Goal: Communication & Community: Share content

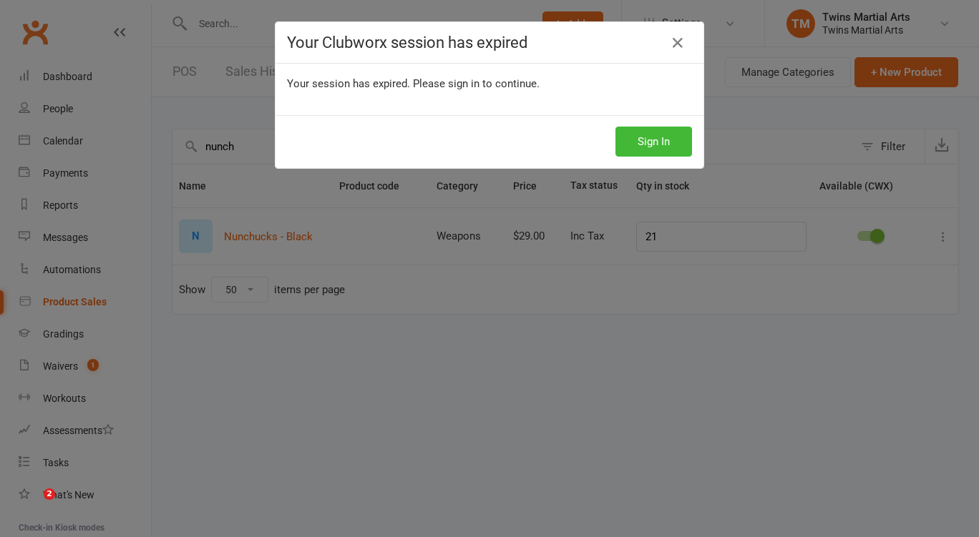
select select "50"
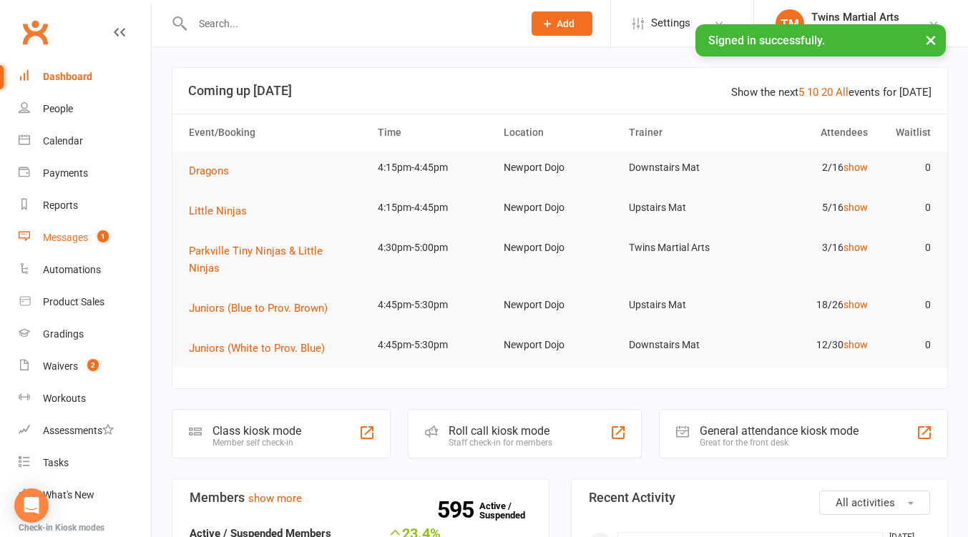
click at [75, 240] on div "Messages" at bounding box center [65, 237] width 45 height 11
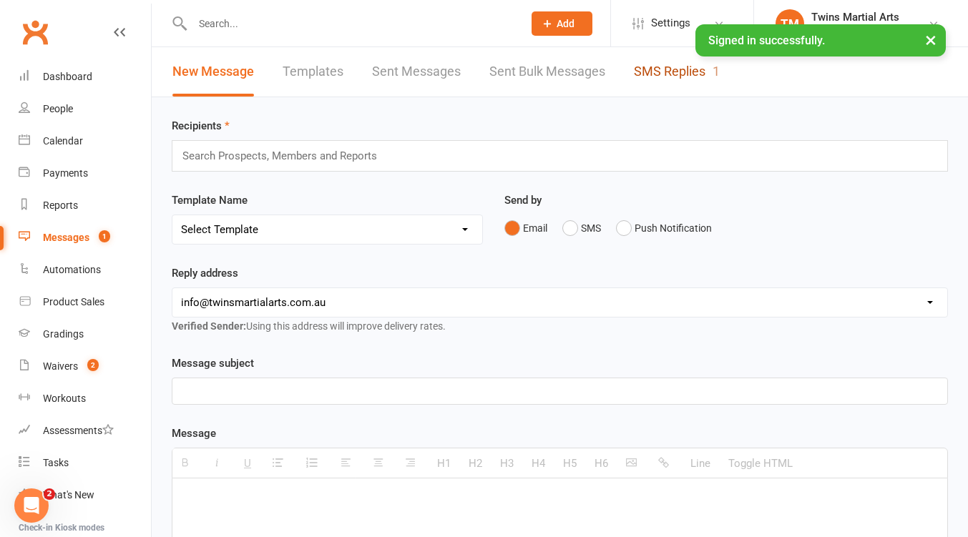
click at [670, 72] on link "SMS Replies 1" at bounding box center [677, 71] width 86 height 49
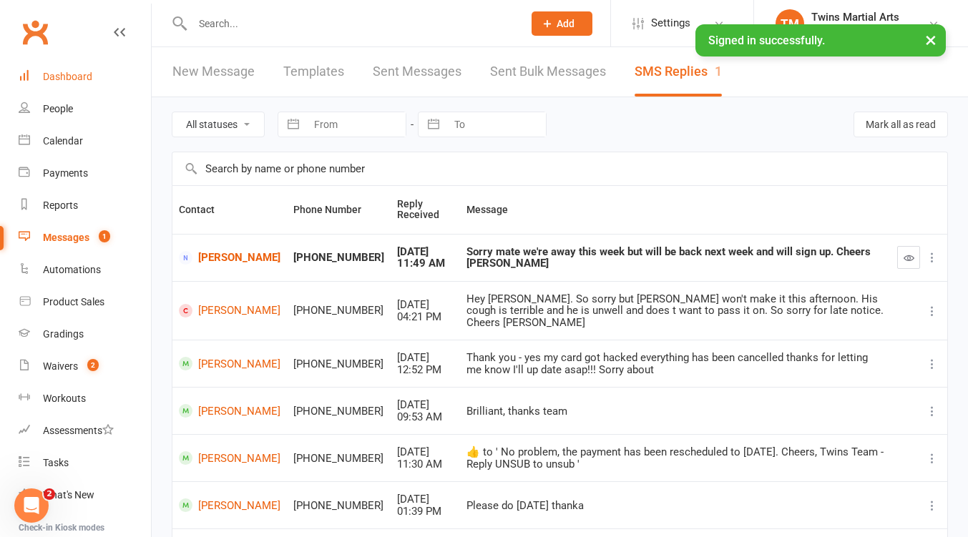
click at [58, 74] on div "Dashboard" at bounding box center [67, 76] width 49 height 11
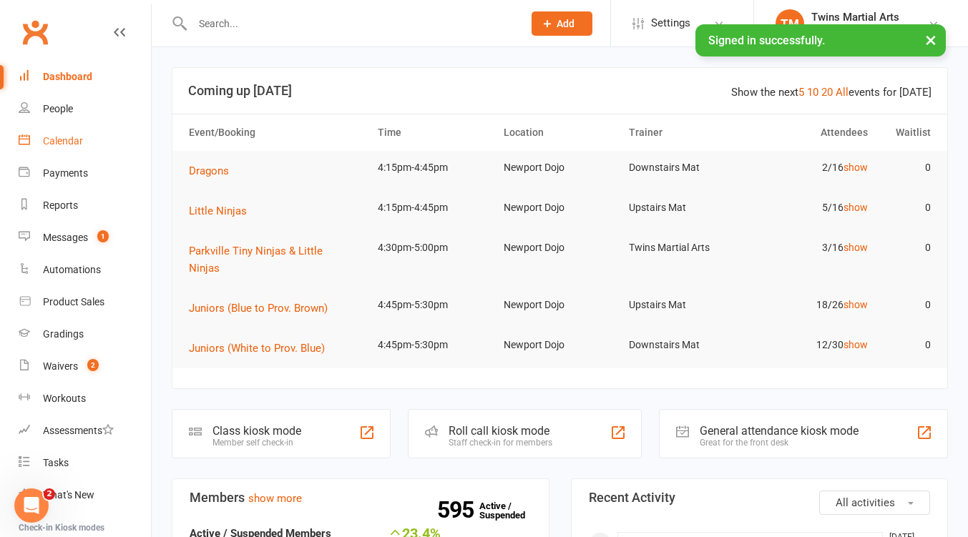
click at [72, 144] on div "Calendar" at bounding box center [63, 140] width 40 height 11
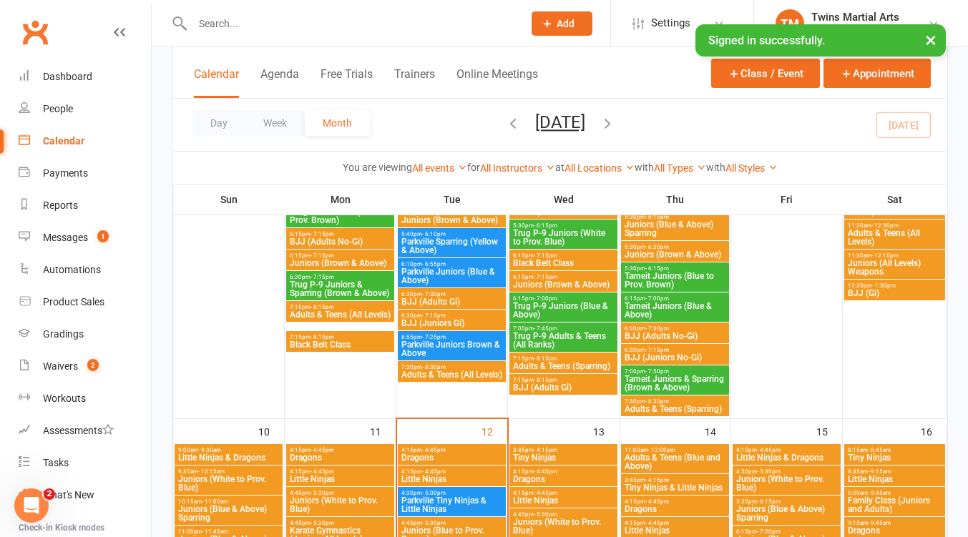
scroll to position [954, 0]
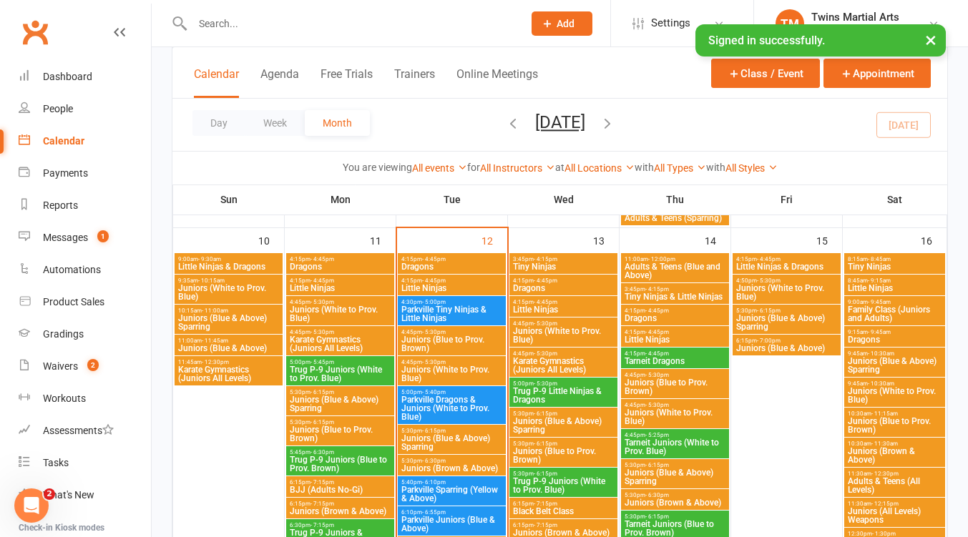
click at [467, 338] on span "Juniors (Blue to Prov. Brown)" at bounding box center [452, 344] width 102 height 17
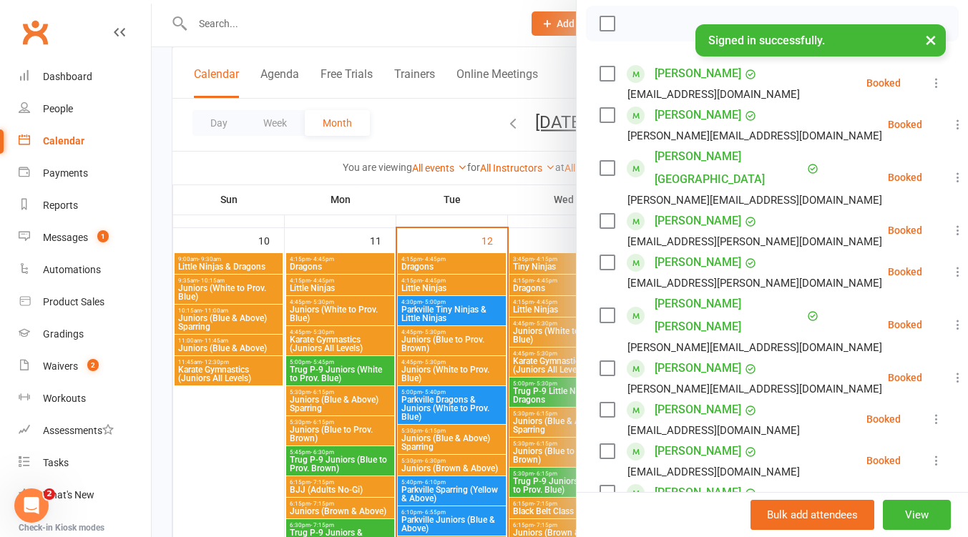
scroll to position [0, 0]
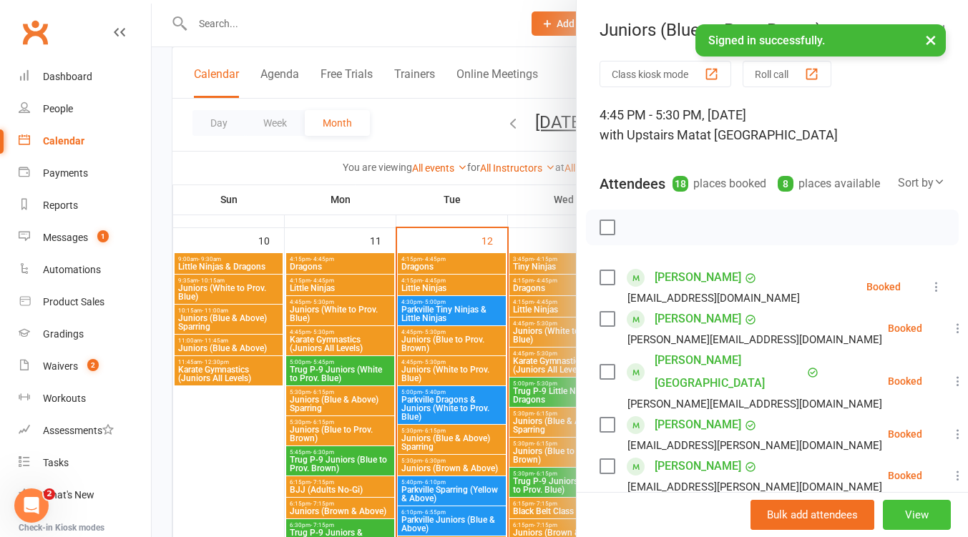
click at [904, 516] on button "View" at bounding box center [917, 515] width 68 height 30
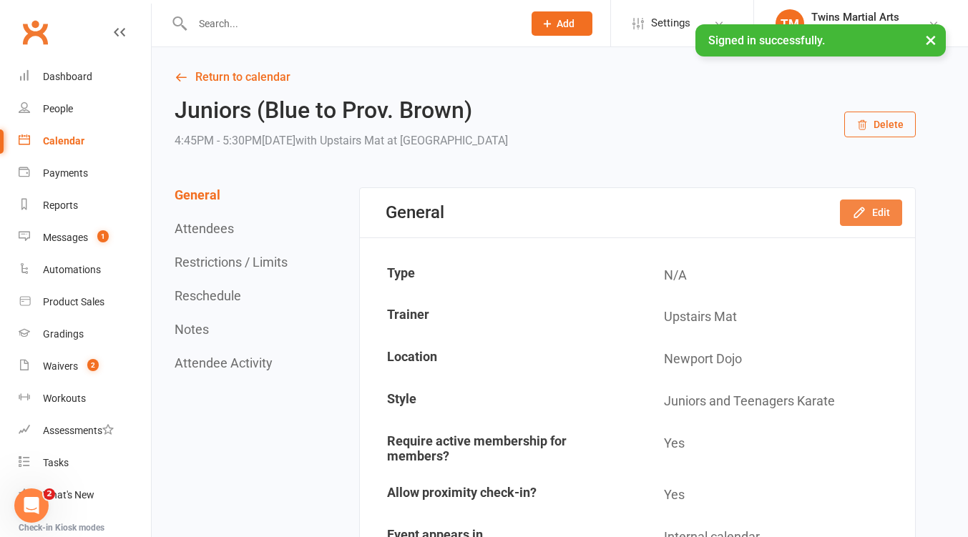
click at [878, 214] on button "Edit" at bounding box center [871, 213] width 62 height 26
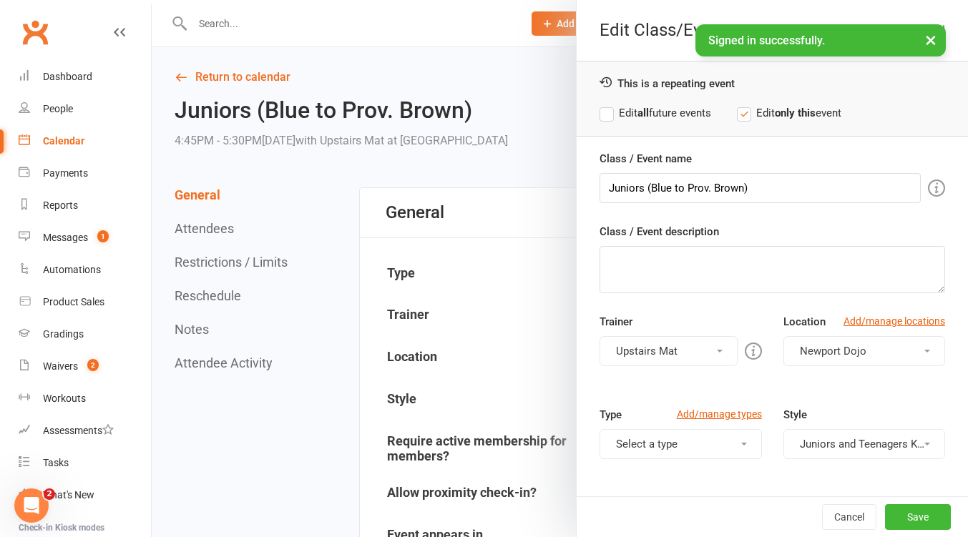
click at [602, 120] on label "Edit all future events" at bounding box center [655, 112] width 112 height 17
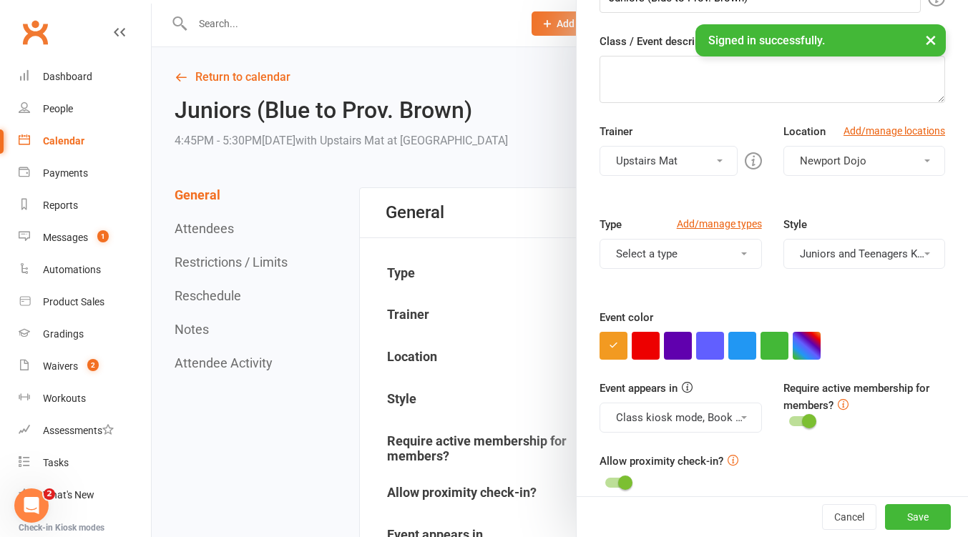
click at [700, 155] on button "Upstairs Mat" at bounding box center [667, 161] width 137 height 30
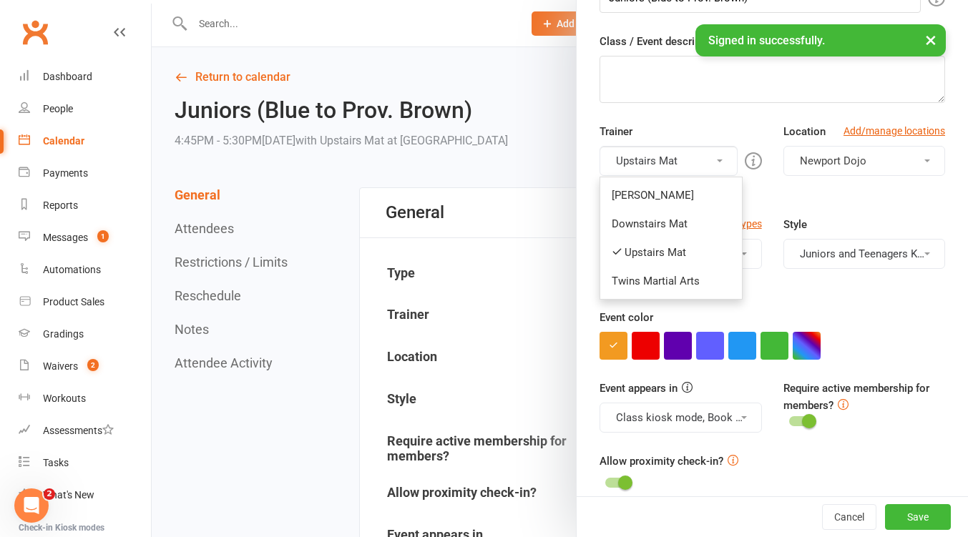
click at [674, 218] on link "Downstairs Mat" at bounding box center [671, 224] width 142 height 29
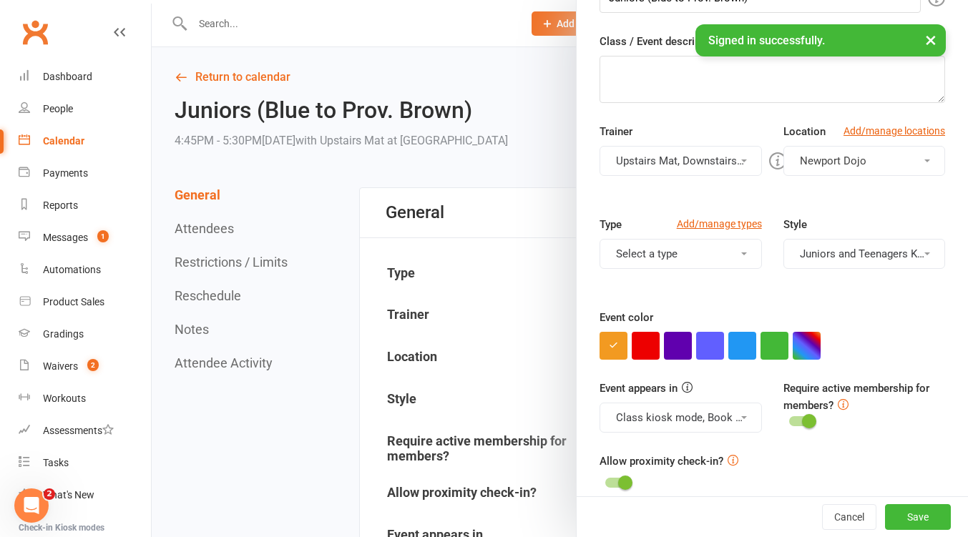
click at [691, 170] on button "Upstairs Mat, Downstairs Mat" at bounding box center [680, 161] width 162 height 30
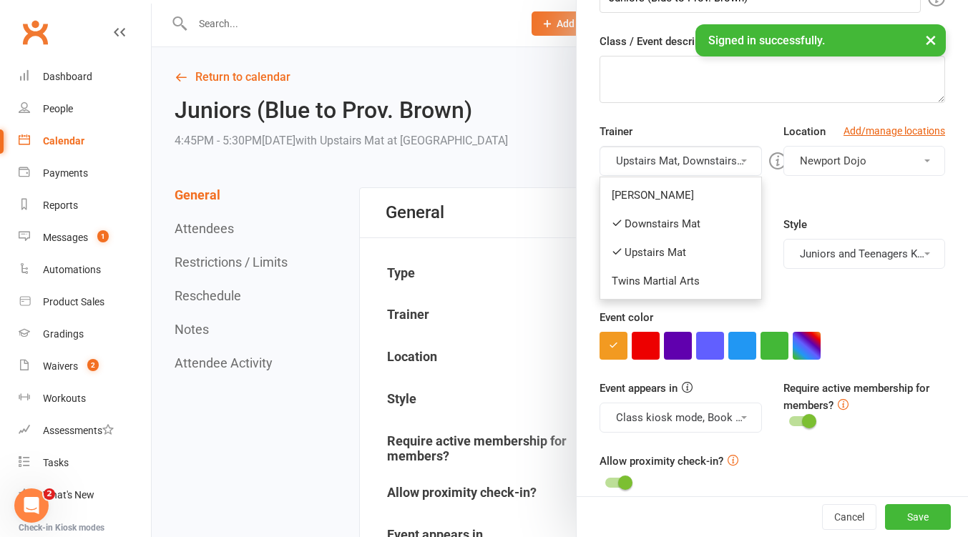
click at [673, 244] on link "Upstairs Mat" at bounding box center [680, 252] width 160 height 29
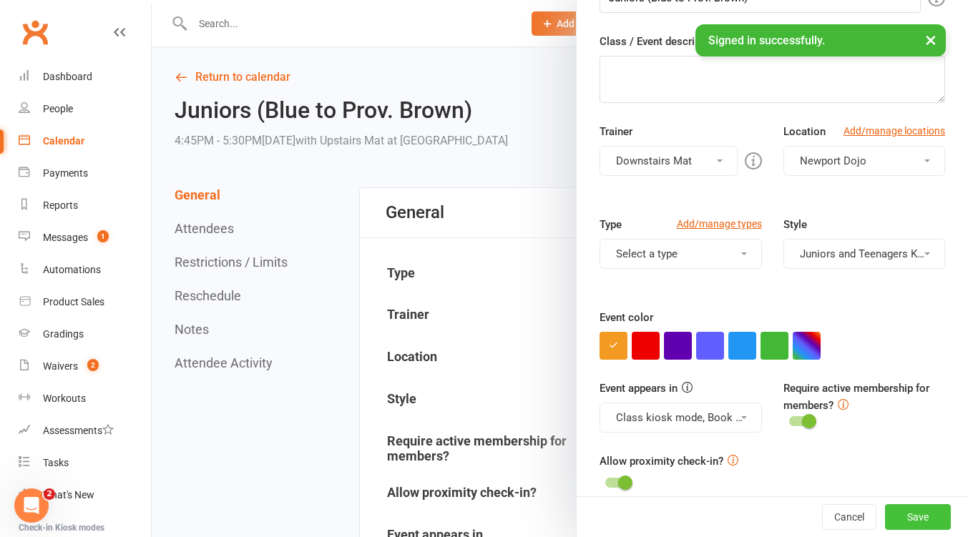
click at [896, 507] on button "Save" at bounding box center [918, 517] width 66 height 26
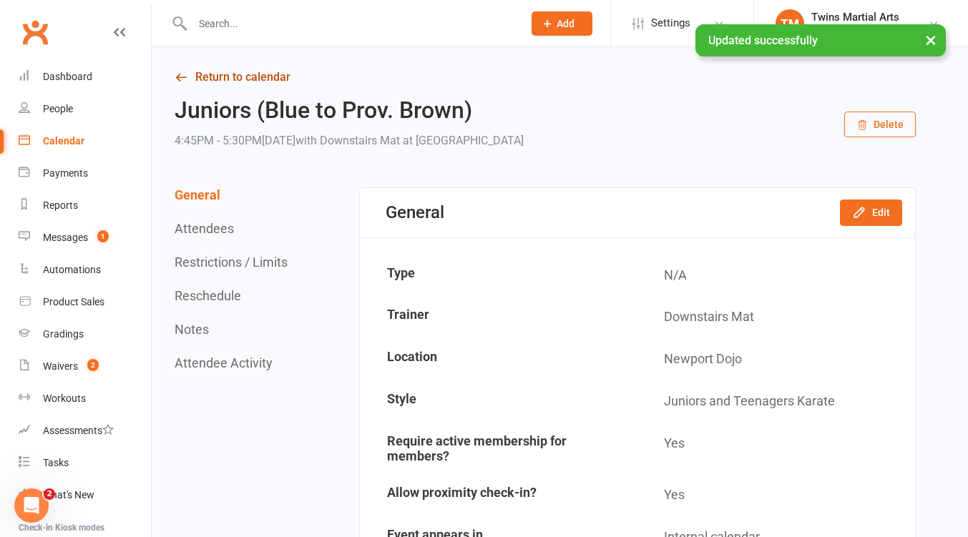
drag, startPoint x: 205, startPoint y: 78, endPoint x: 214, endPoint y: 83, distance: 10.6
click at [205, 78] on link "Return to calendar" at bounding box center [545, 77] width 741 height 20
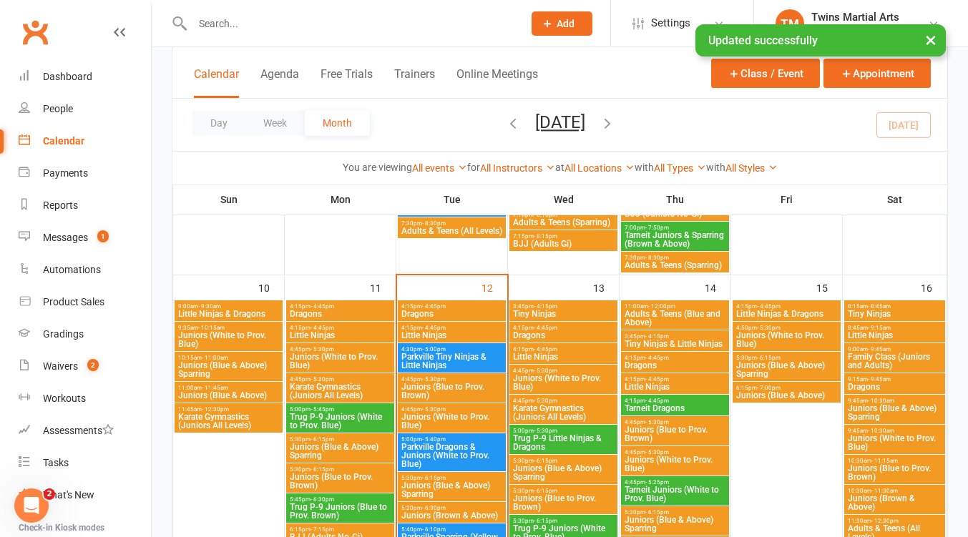
scroll to position [954, 0]
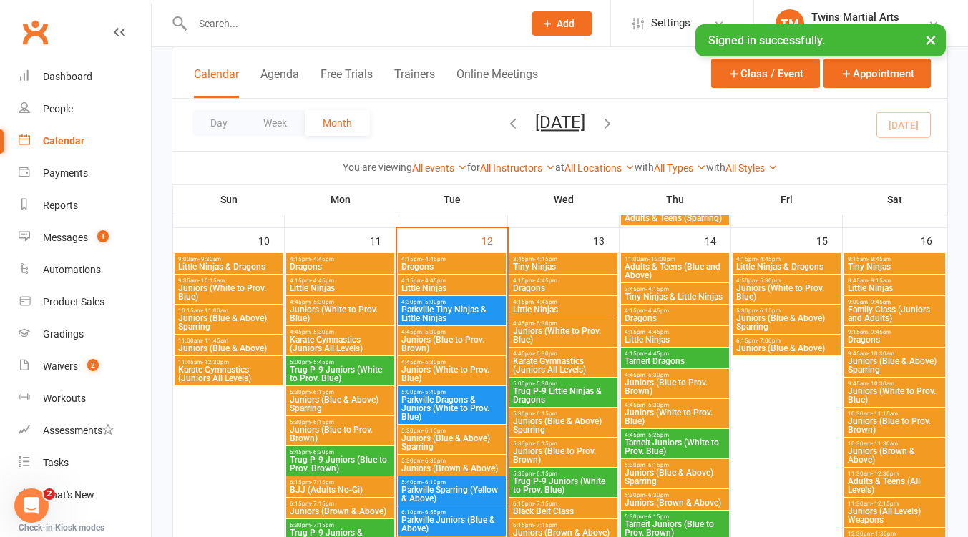
click at [464, 370] on span "Juniors (White to Prov. Blue)" at bounding box center [452, 374] width 102 height 17
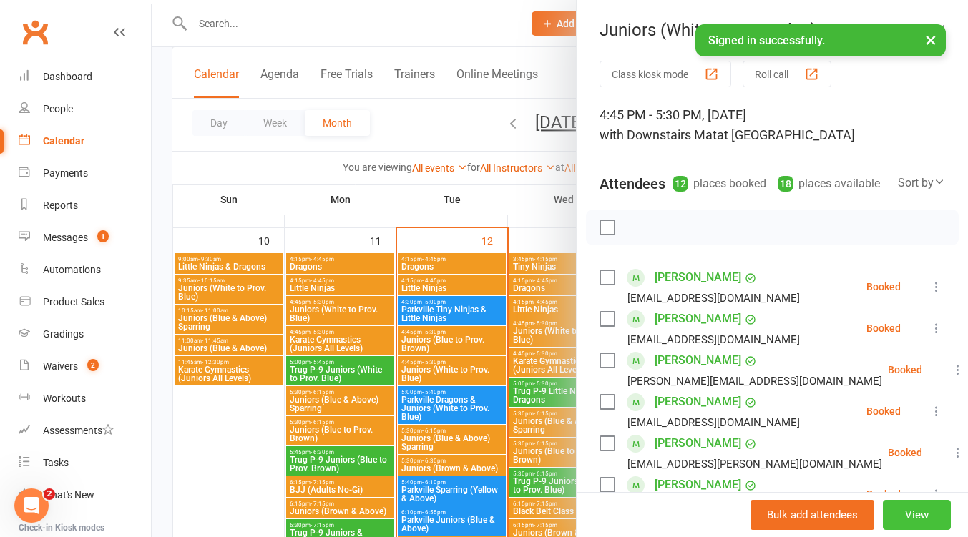
click at [883, 514] on button "View" at bounding box center [917, 515] width 68 height 30
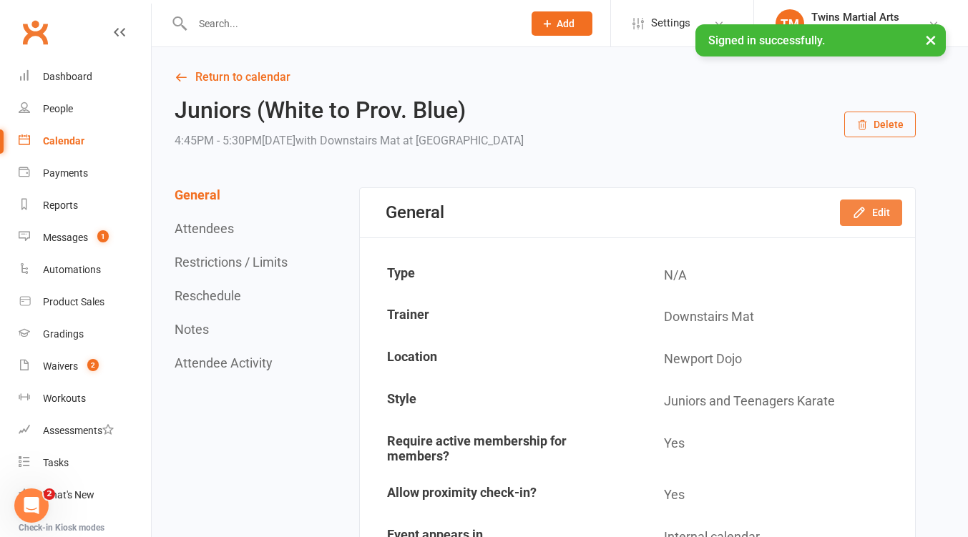
click at [888, 215] on button "Edit" at bounding box center [871, 213] width 62 height 26
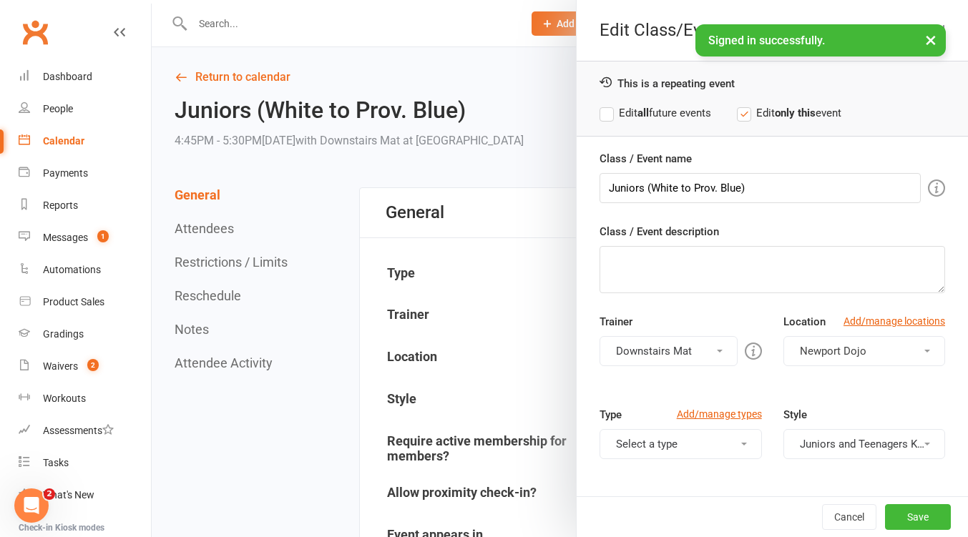
click at [599, 111] on label "Edit all future events" at bounding box center [655, 112] width 112 height 17
click at [710, 355] on div "You can assign a trainer/instructor to the event. Don't see your trainer in the…" at bounding box center [582, 351] width 275 height 33
click at [699, 353] on button "Downstairs Mat" at bounding box center [667, 351] width 137 height 30
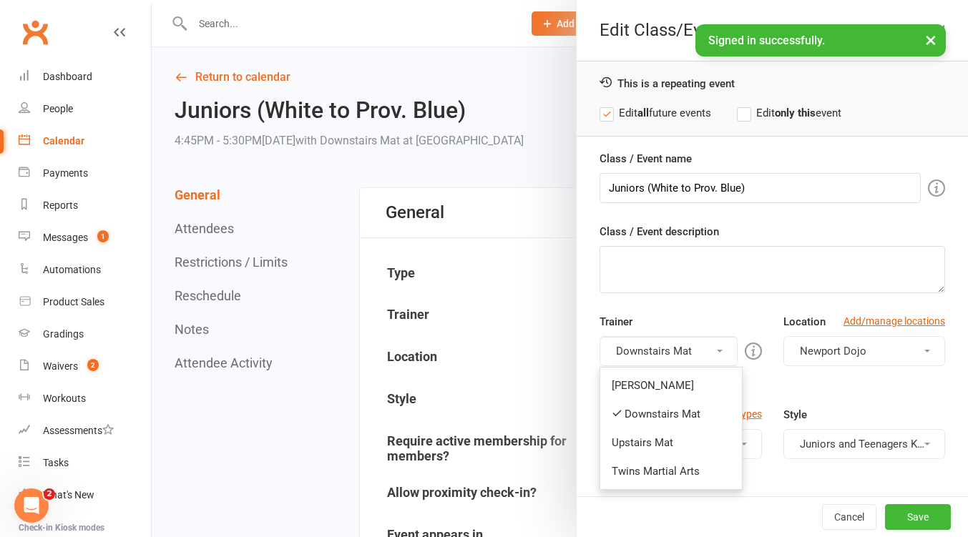
click at [660, 442] on link "Upstairs Mat" at bounding box center [671, 442] width 142 height 29
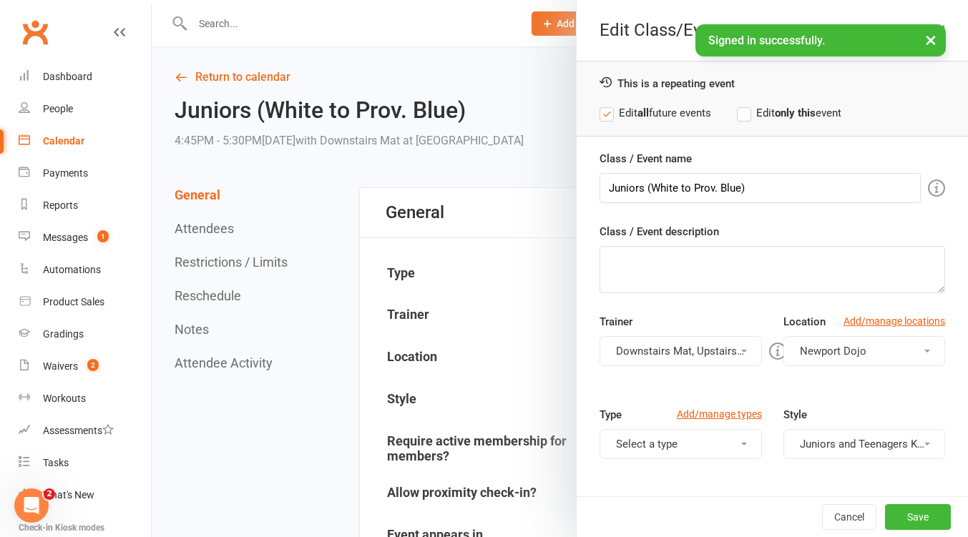
click at [677, 421] on link "Add/manage types" at bounding box center [719, 414] width 85 height 16
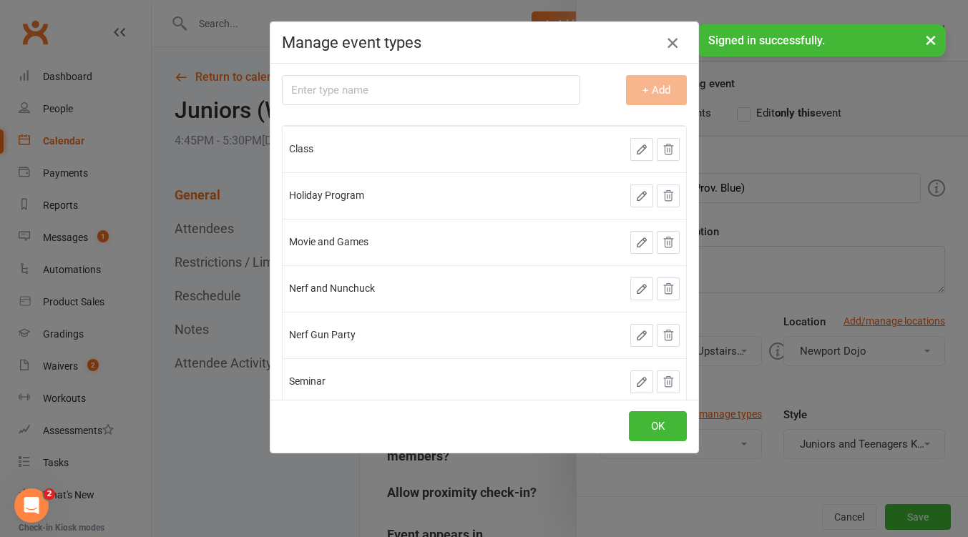
click at [665, 42] on icon "button" at bounding box center [672, 42] width 17 height 17
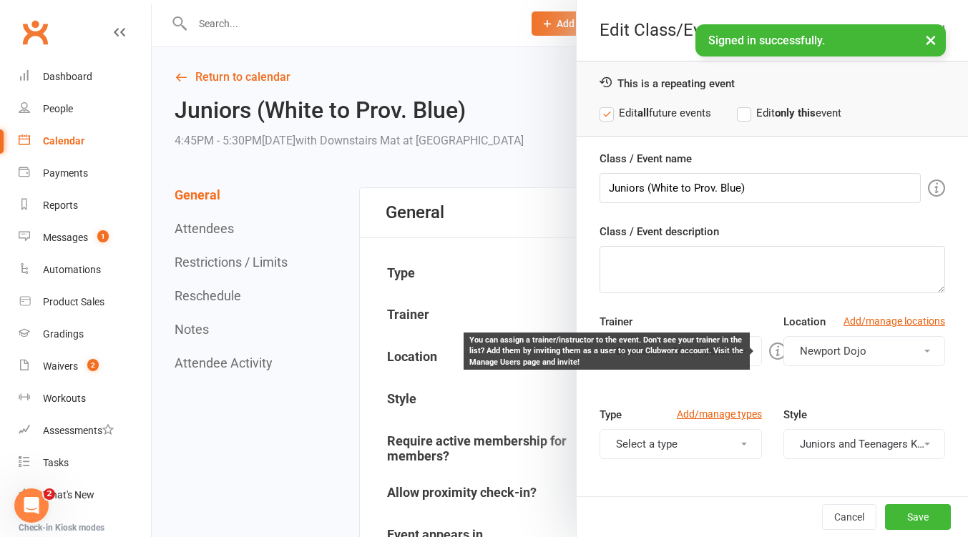
click at [735, 345] on div "You can assign a trainer/instructor to the event. Don't see your trainer in the…" at bounding box center [606, 351] width 275 height 33
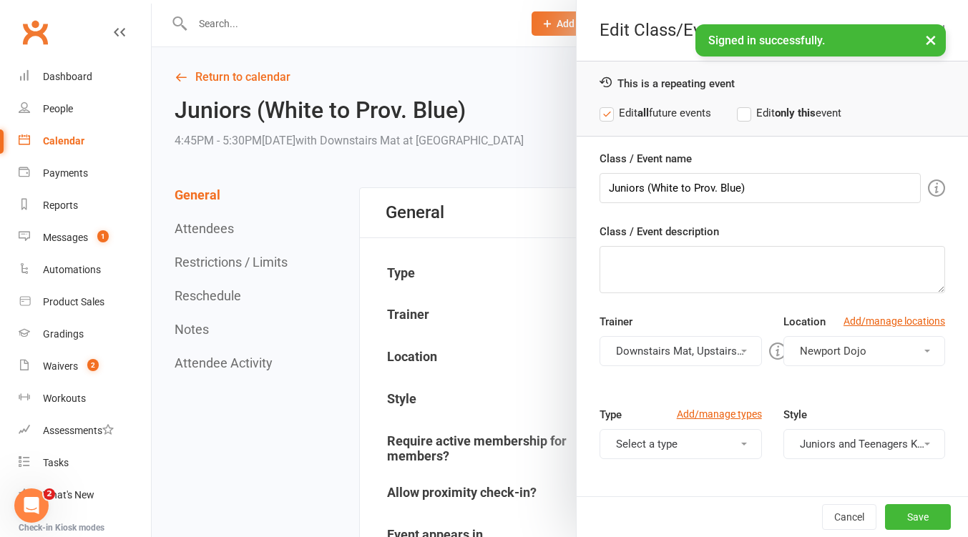
click at [713, 351] on button "Downstairs Mat, Upstairs Mat" at bounding box center [680, 351] width 162 height 30
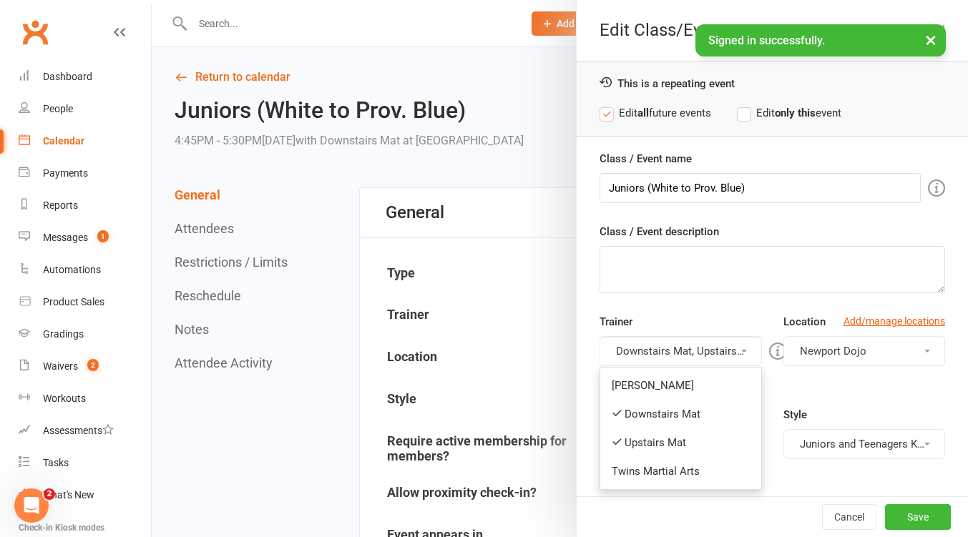
click at [686, 413] on link "Downstairs Mat" at bounding box center [680, 414] width 160 height 29
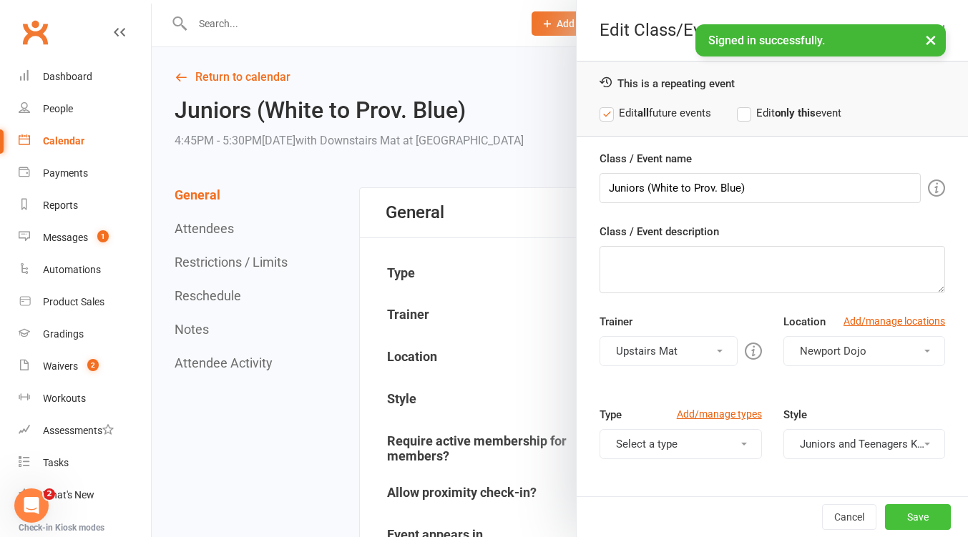
click at [894, 521] on button "Save" at bounding box center [918, 517] width 66 height 26
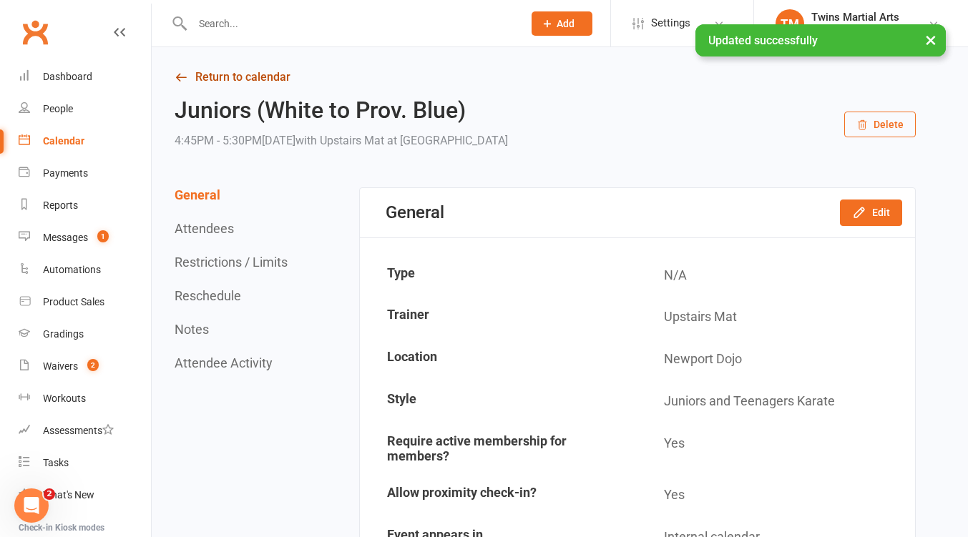
click at [231, 75] on link "Return to calendar" at bounding box center [545, 77] width 741 height 20
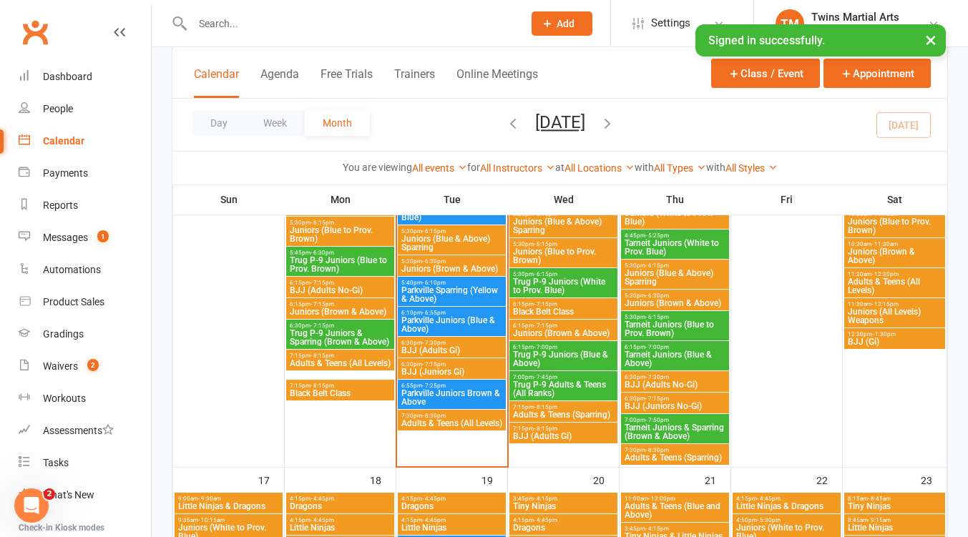
scroll to position [1335, 0]
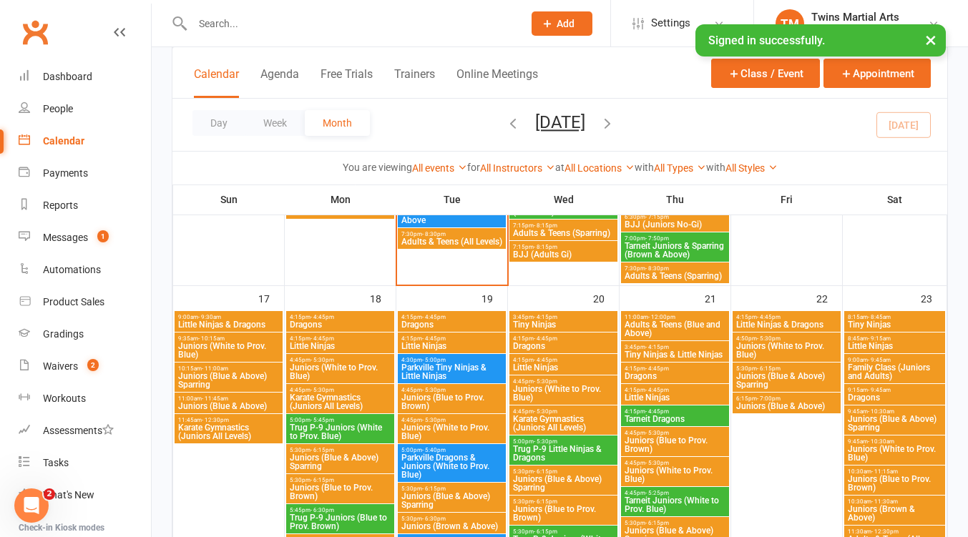
click at [456, 426] on span "Juniors (White to Prov. Blue)" at bounding box center [452, 431] width 102 height 17
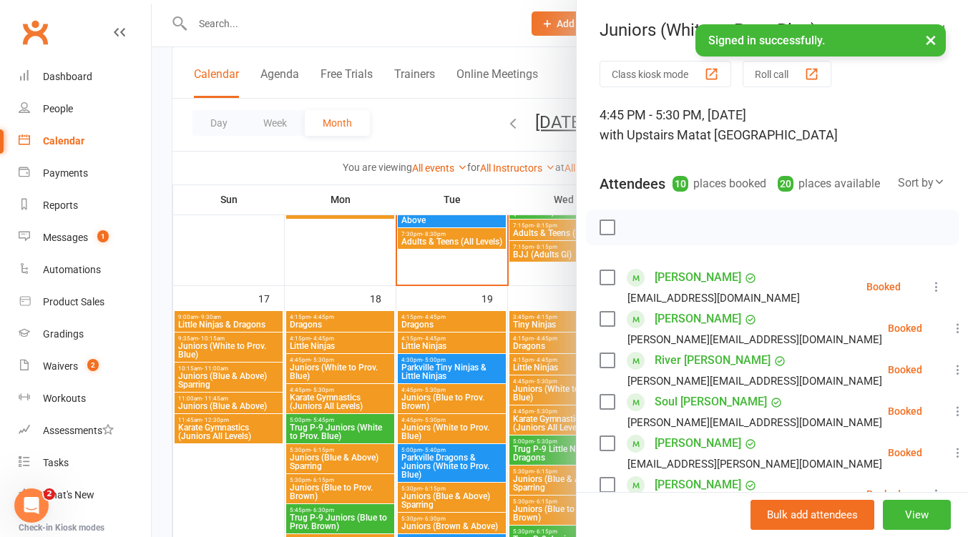
click at [931, 41] on button "×" at bounding box center [931, 39] width 26 height 31
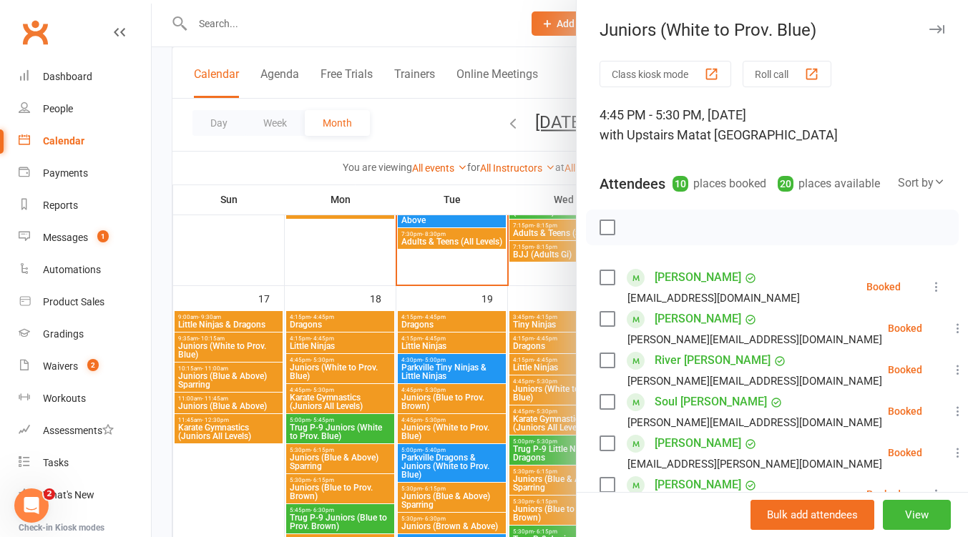
click at [928, 24] on button "button" at bounding box center [936, 29] width 17 height 17
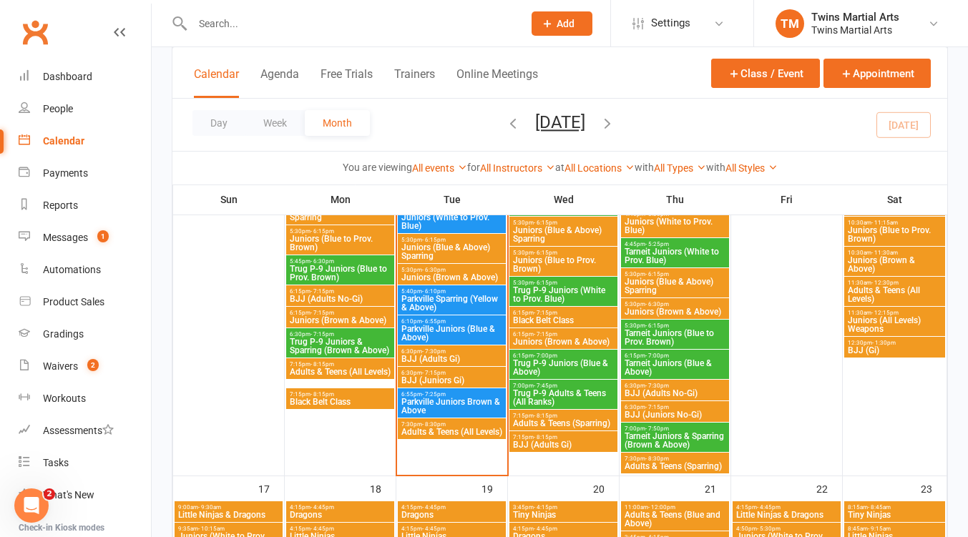
scroll to position [954, 0]
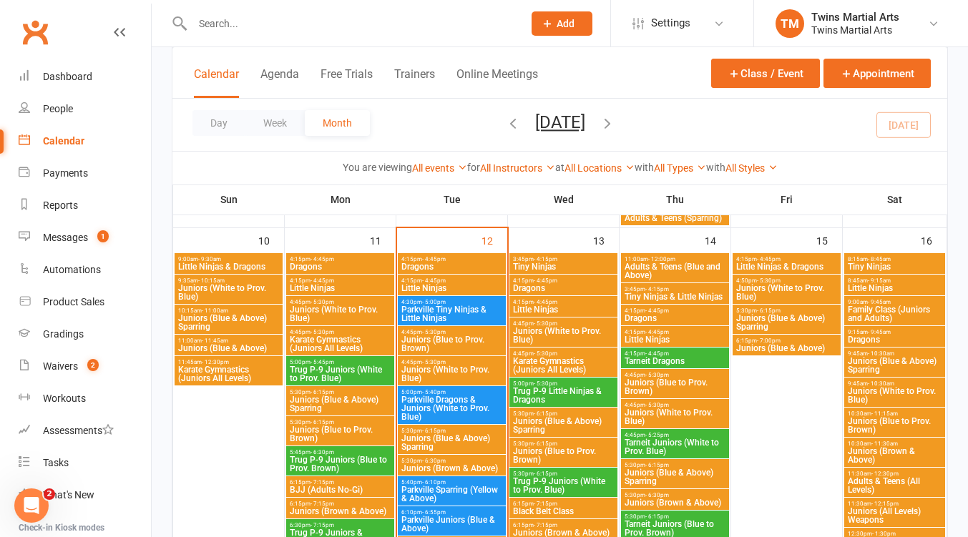
click at [456, 349] on span "Juniors (Blue to Prov. Brown)" at bounding box center [452, 344] width 102 height 17
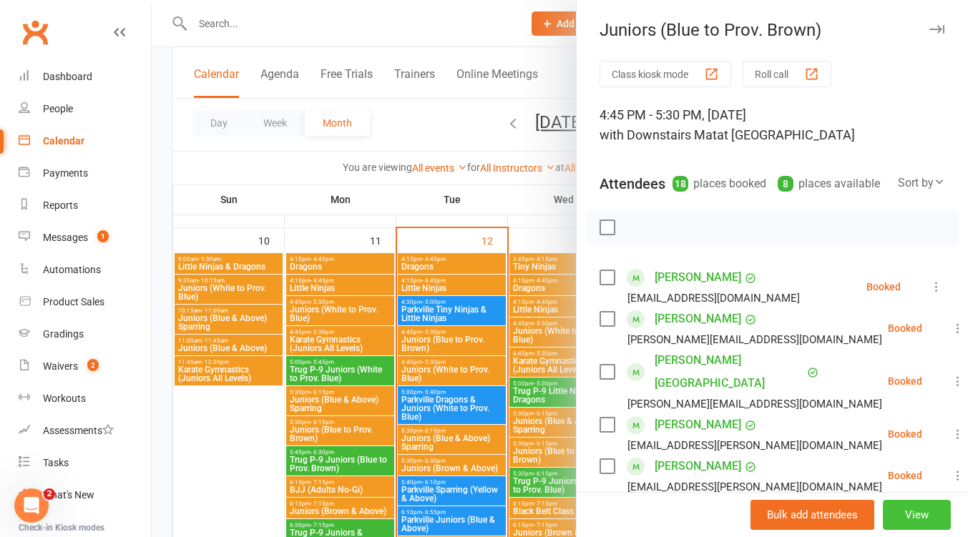
click at [898, 521] on button "View" at bounding box center [917, 515] width 68 height 30
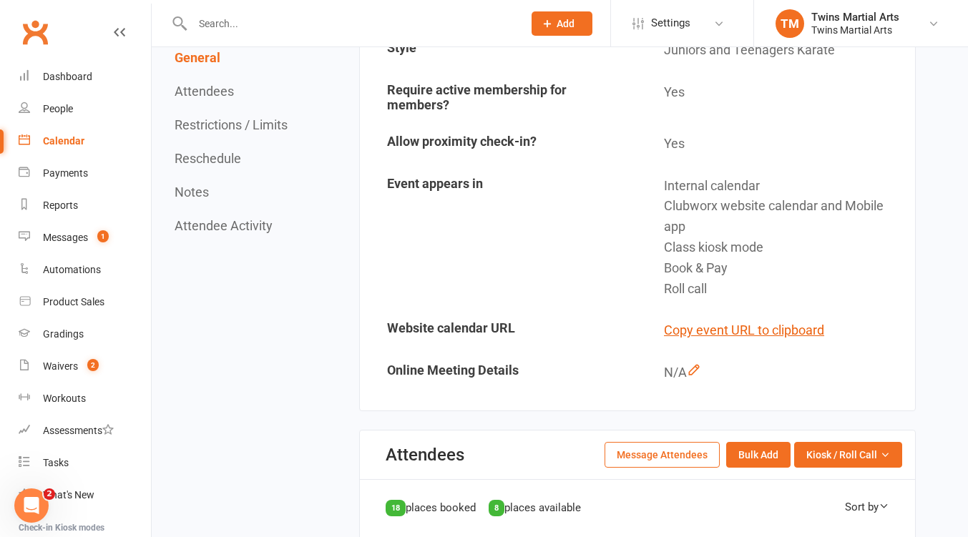
scroll to position [381, 0]
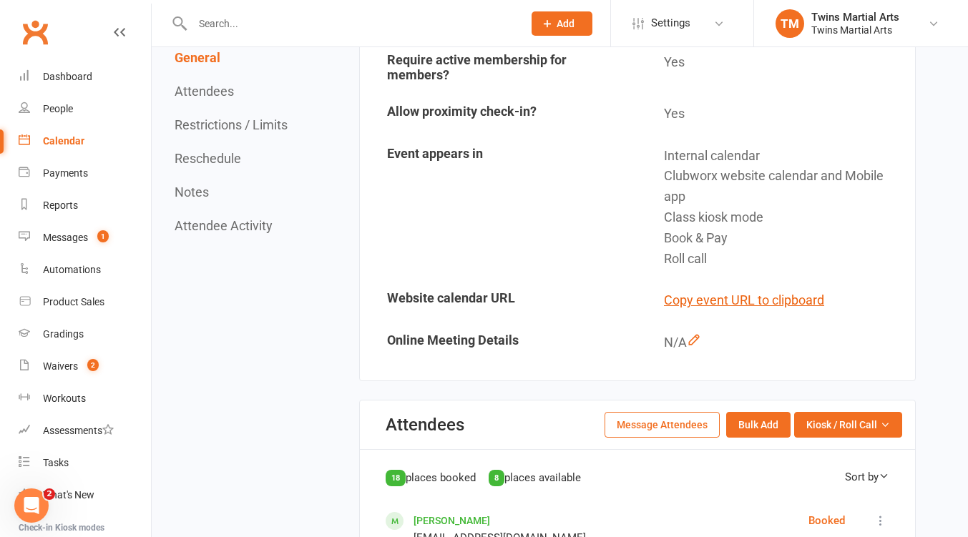
click at [665, 426] on button "Message Attendees" at bounding box center [661, 425] width 115 height 26
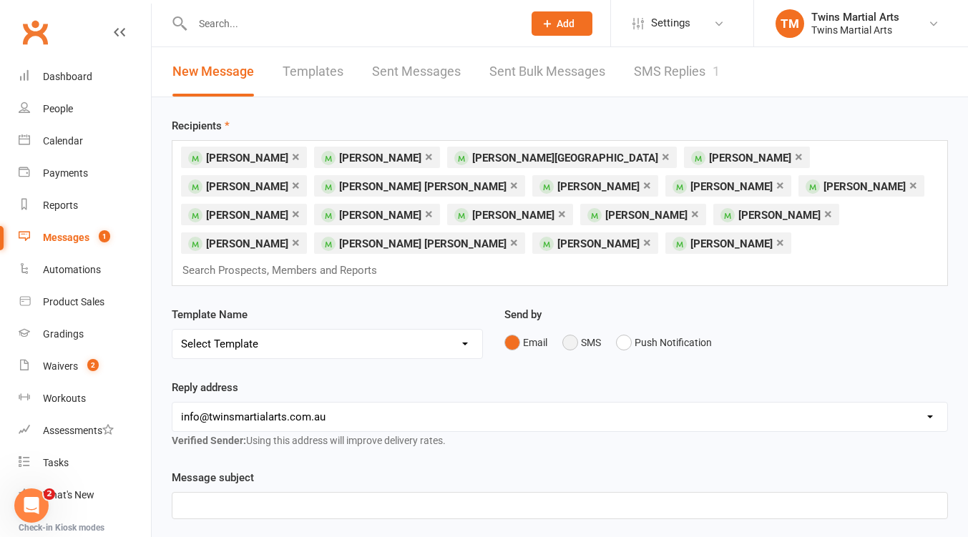
click at [576, 329] on button "SMS" at bounding box center [581, 342] width 39 height 27
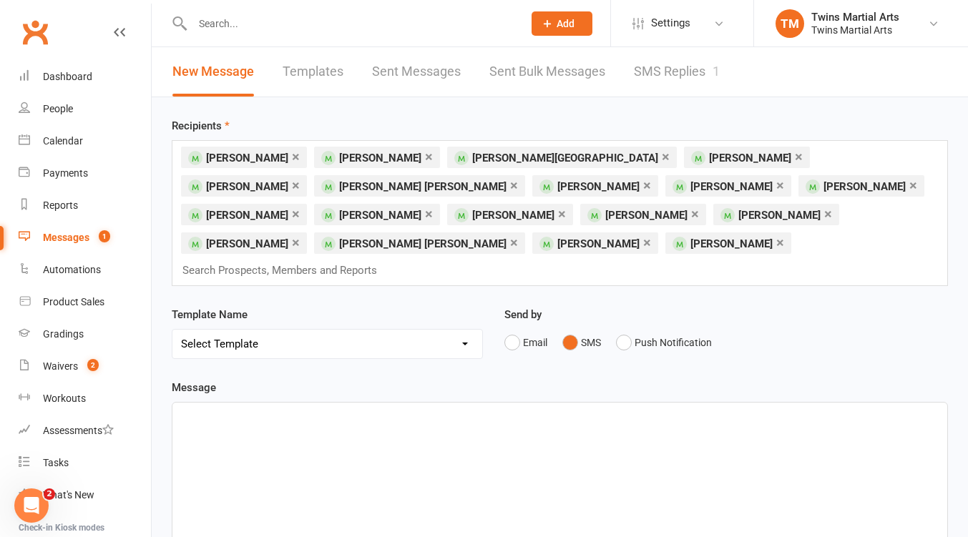
click at [285, 403] on div at bounding box center [559, 510] width 775 height 215
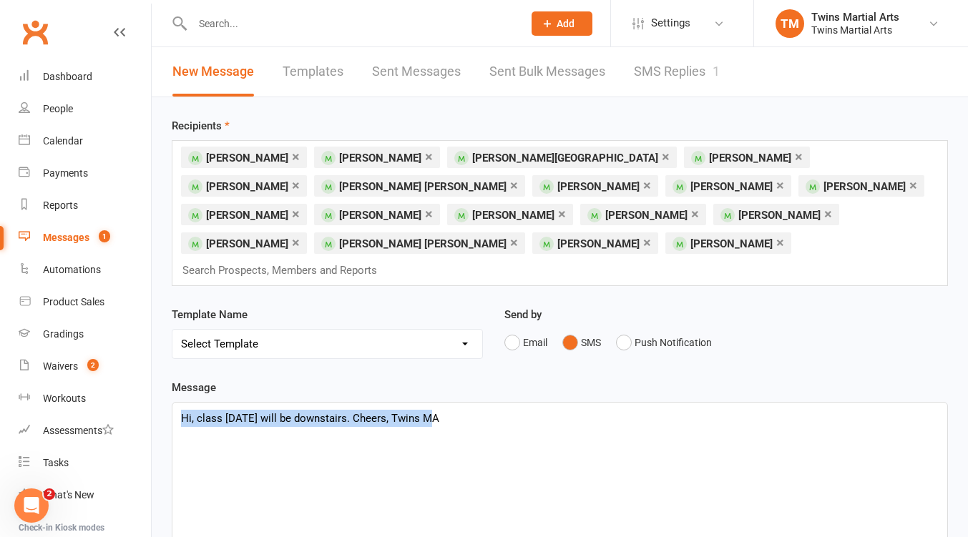
drag, startPoint x: 433, startPoint y: 396, endPoint x: 165, endPoint y: 396, distance: 268.3
copy p "Hi, class [DATE] will be downstairs. Cheers, Twins MA"
click at [455, 406] on div "Hi, class [DATE] will be downstairs. Cheers, Twins MA" at bounding box center [559, 510] width 775 height 215
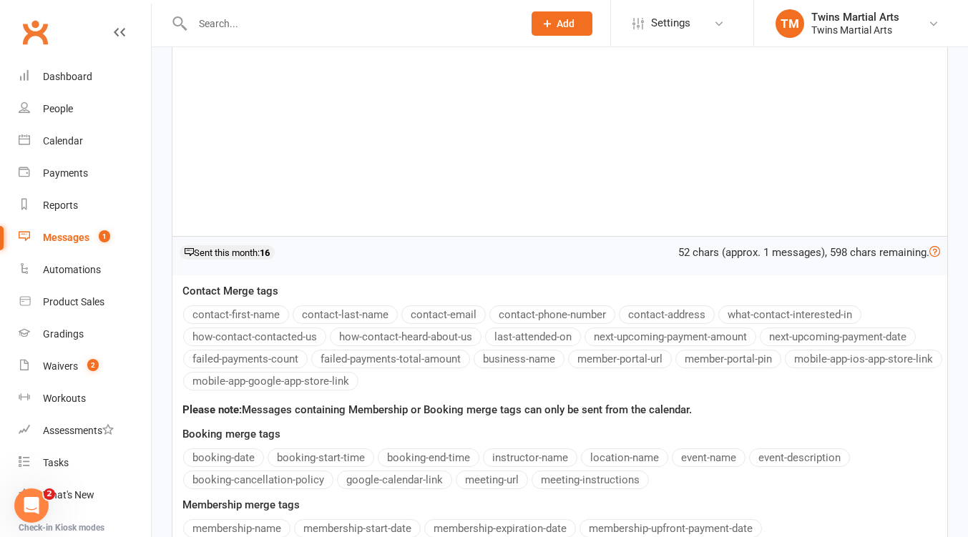
scroll to position [567, 0]
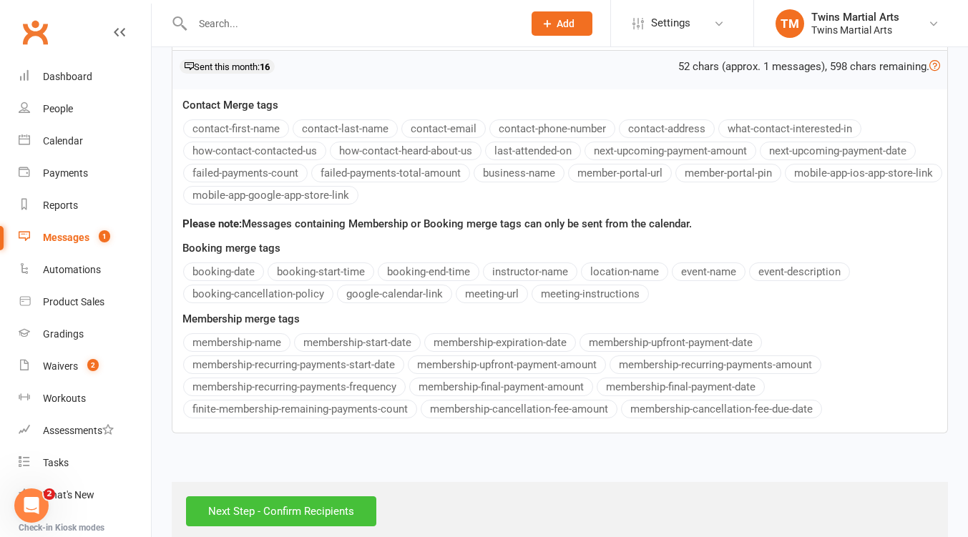
click at [246, 496] on input "Next Step - Confirm Recipients" at bounding box center [281, 511] width 190 height 30
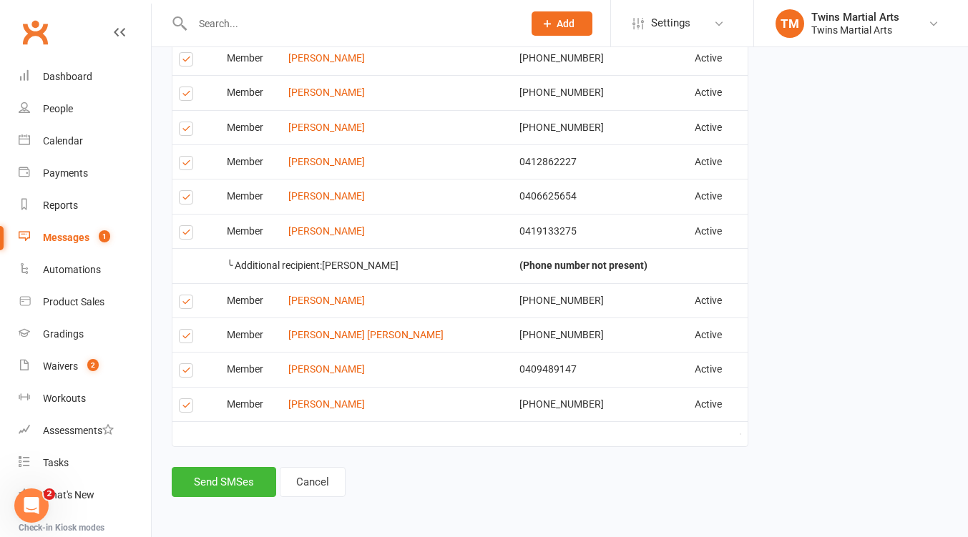
scroll to position [601, 0]
click at [220, 483] on button "Send SMSes" at bounding box center [224, 481] width 104 height 30
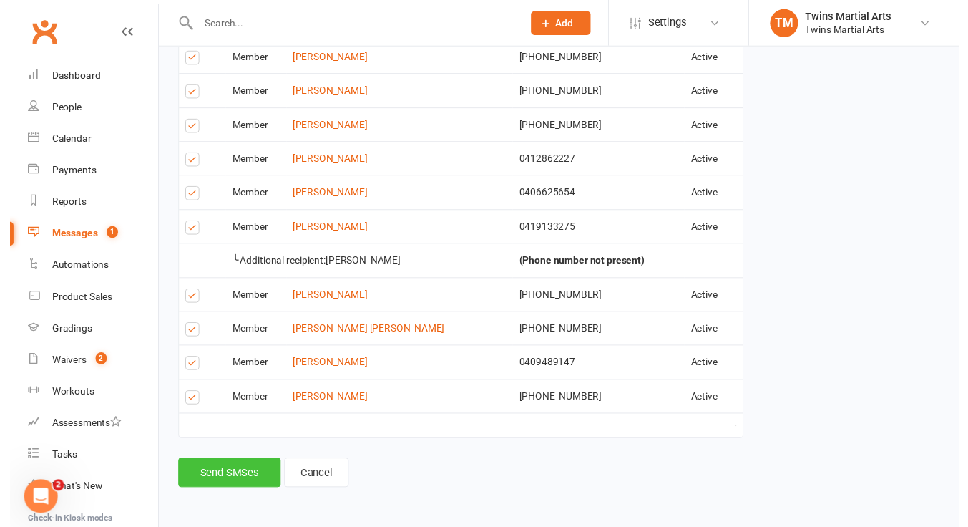
scroll to position [590, 0]
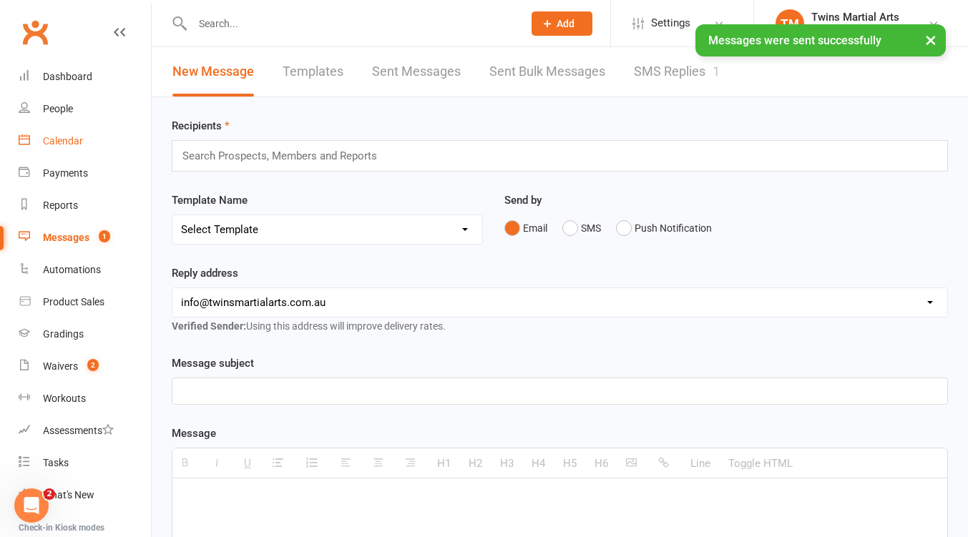
click at [52, 134] on link "Calendar" at bounding box center [85, 141] width 132 height 32
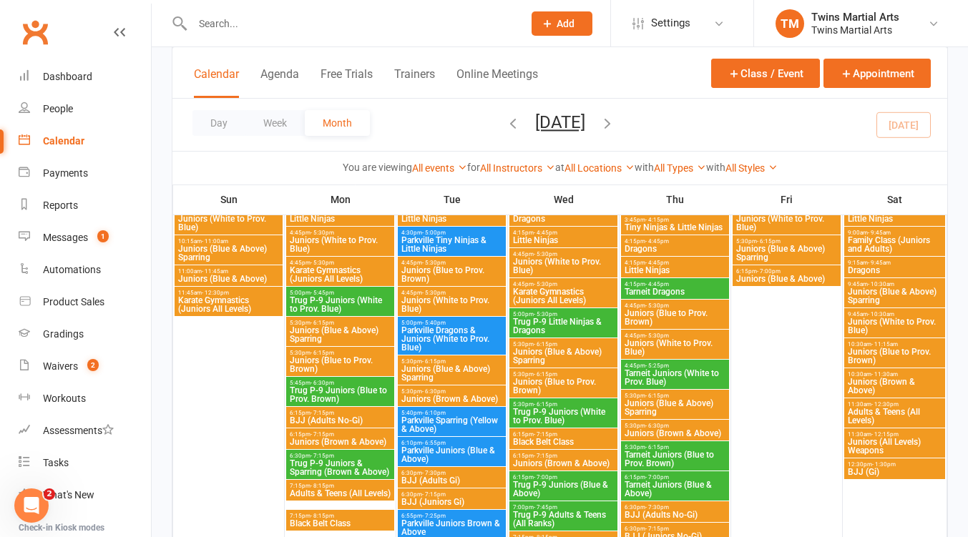
scroll to position [954, 0]
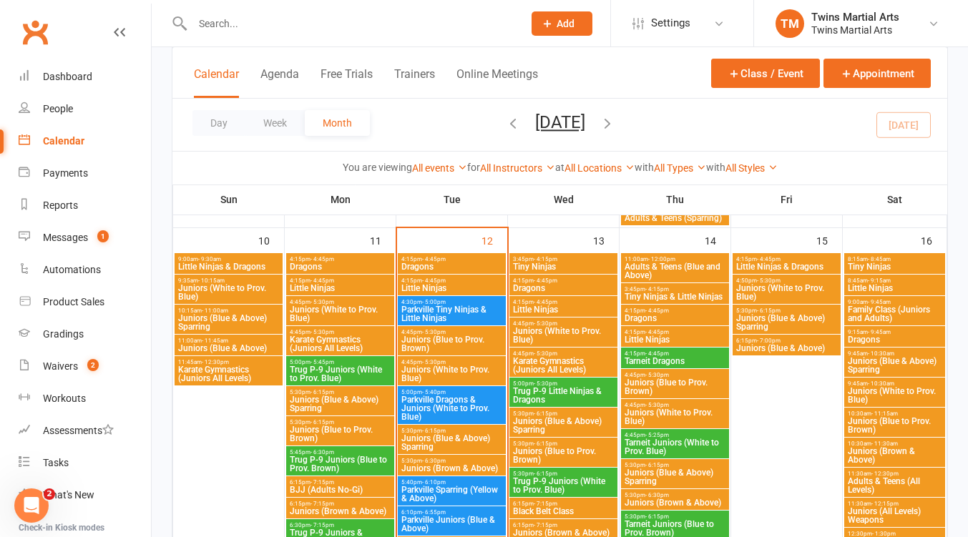
click at [461, 369] on span "Juniors (White to Prov. Blue)" at bounding box center [452, 374] width 102 height 17
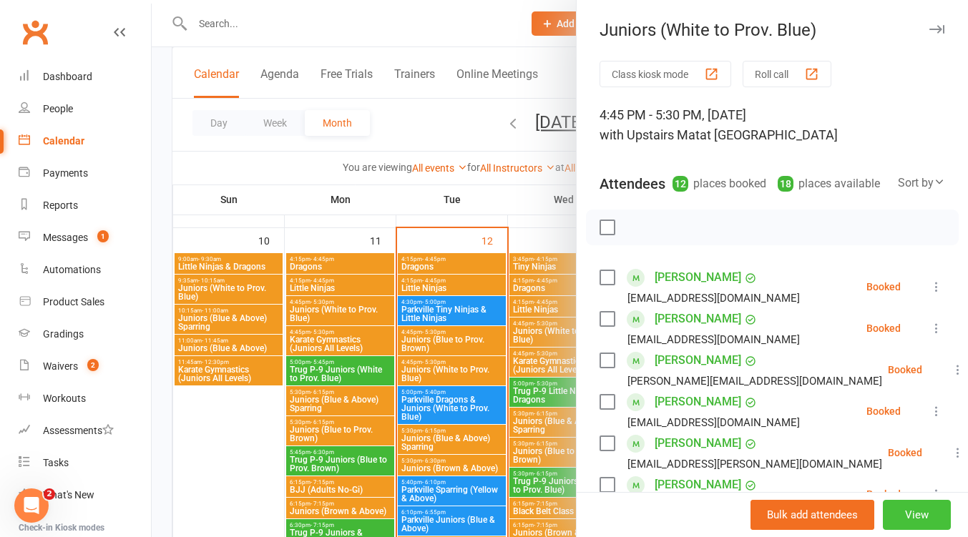
click at [891, 513] on button "View" at bounding box center [917, 515] width 68 height 30
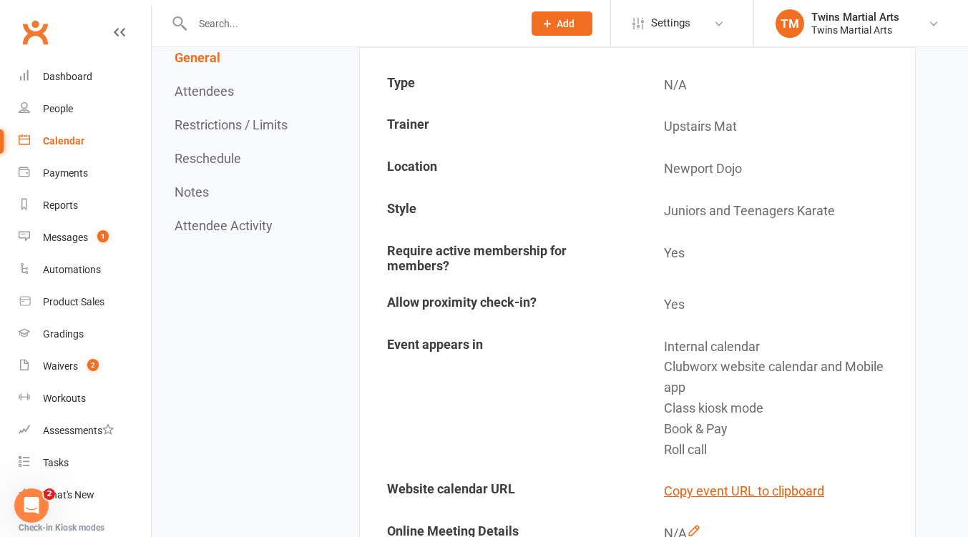
scroll to position [381, 0]
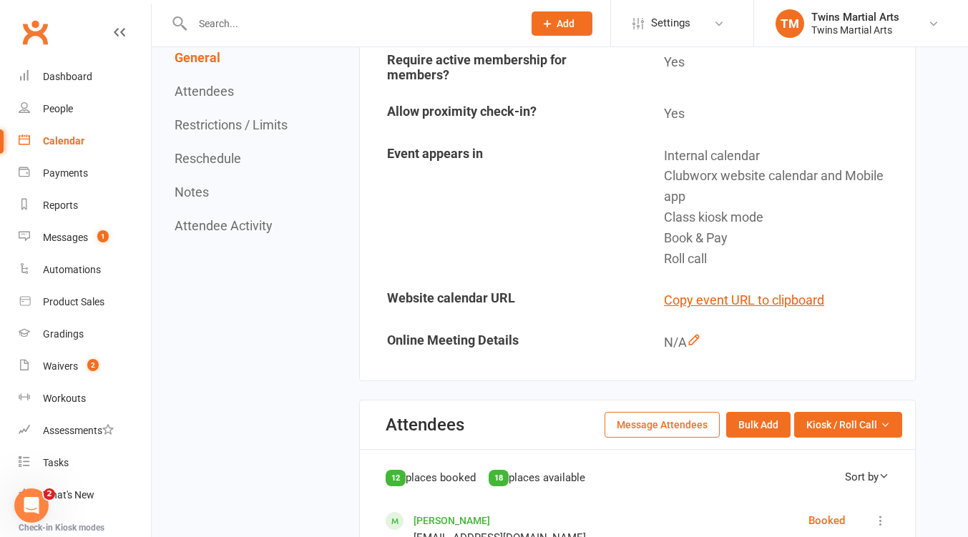
click at [673, 429] on button "Message Attendees" at bounding box center [661, 425] width 115 height 26
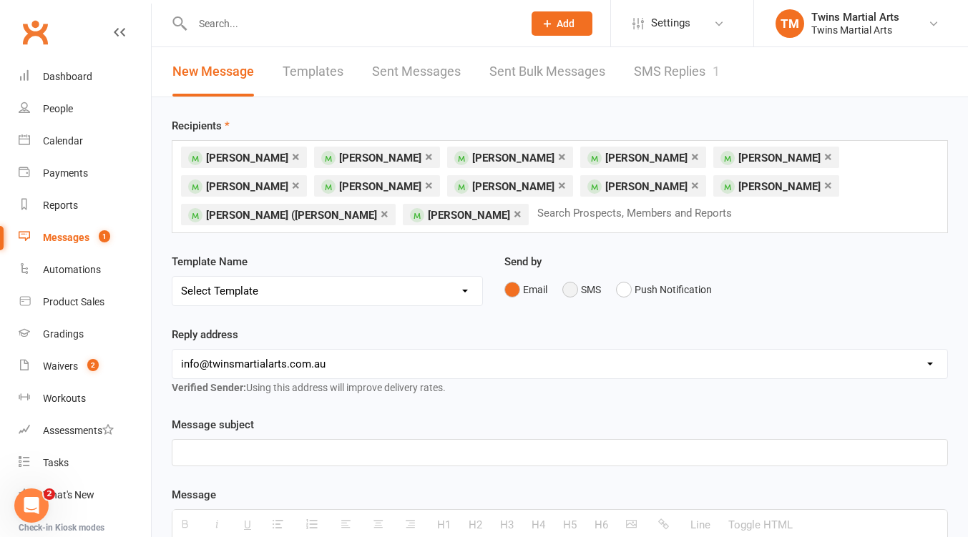
click at [570, 285] on button "SMS" at bounding box center [581, 289] width 39 height 27
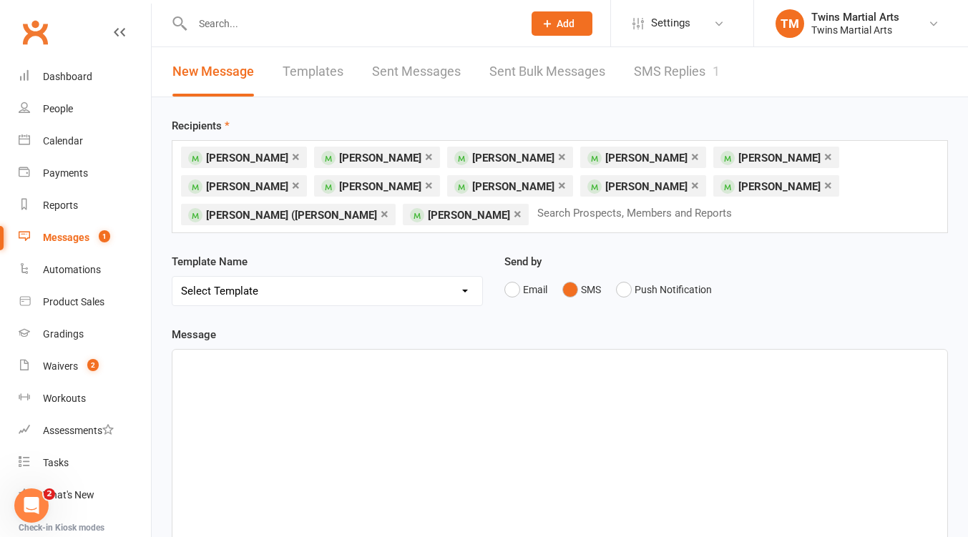
click at [265, 359] on p at bounding box center [560, 365] width 758 height 17
paste div
click at [336, 362] on p "Hi, class [DATE] will be downstairs. Cheers, Twins MA" at bounding box center [560, 365] width 758 height 17
click at [631, 406] on div "Hi, class [DATE] will be upstairs. Cheers, Twins MA" at bounding box center [559, 457] width 775 height 215
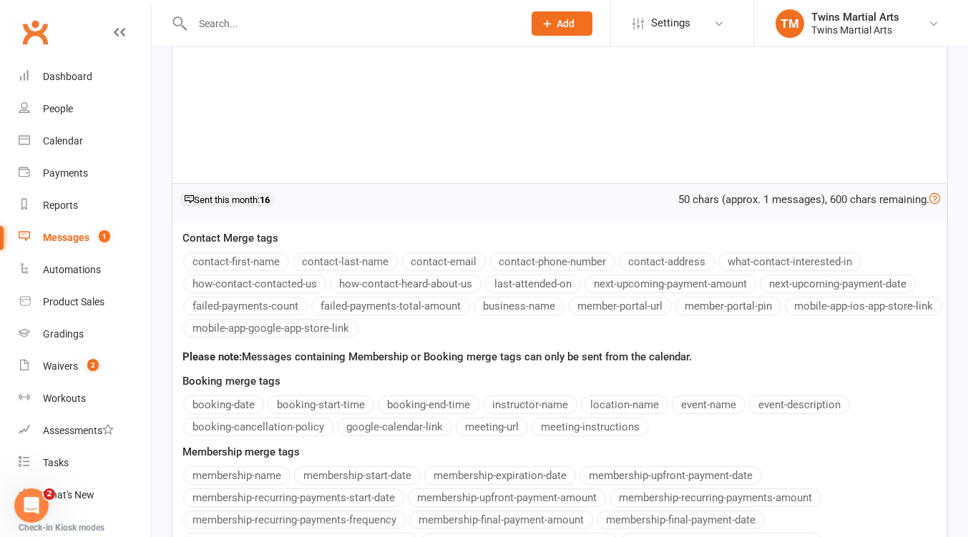
scroll to position [534, 0]
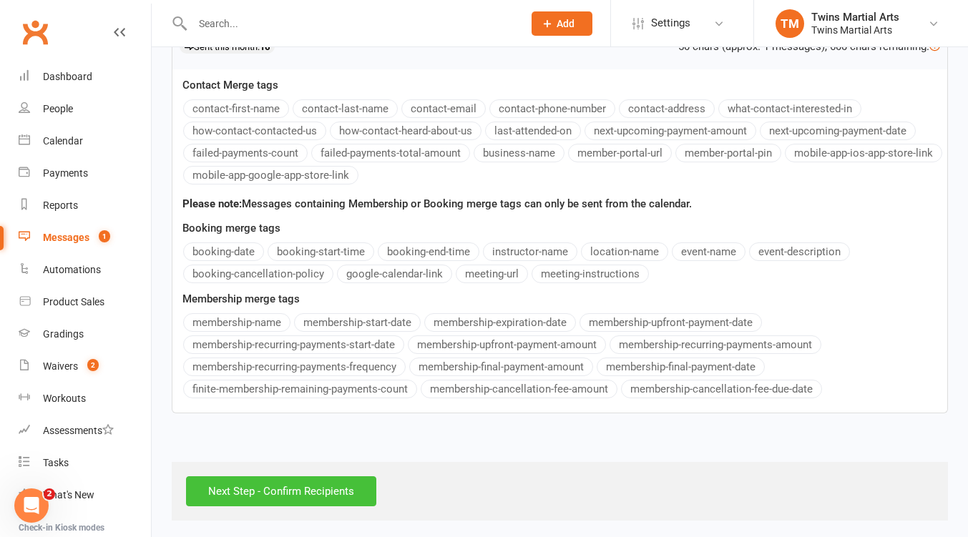
click at [285, 499] on input "Next Step - Confirm Recipients" at bounding box center [281, 491] width 190 height 30
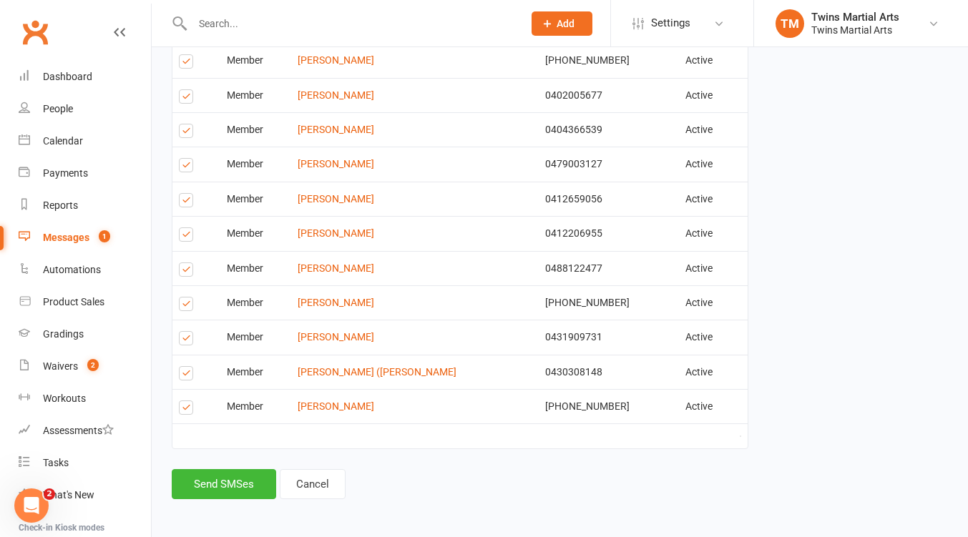
scroll to position [358, 0]
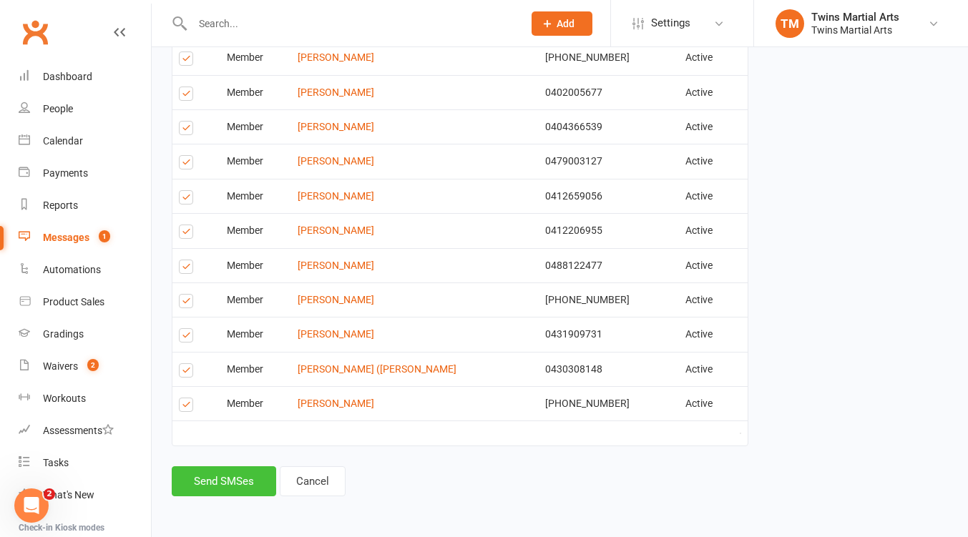
click at [225, 480] on button "Send SMSes" at bounding box center [224, 481] width 104 height 30
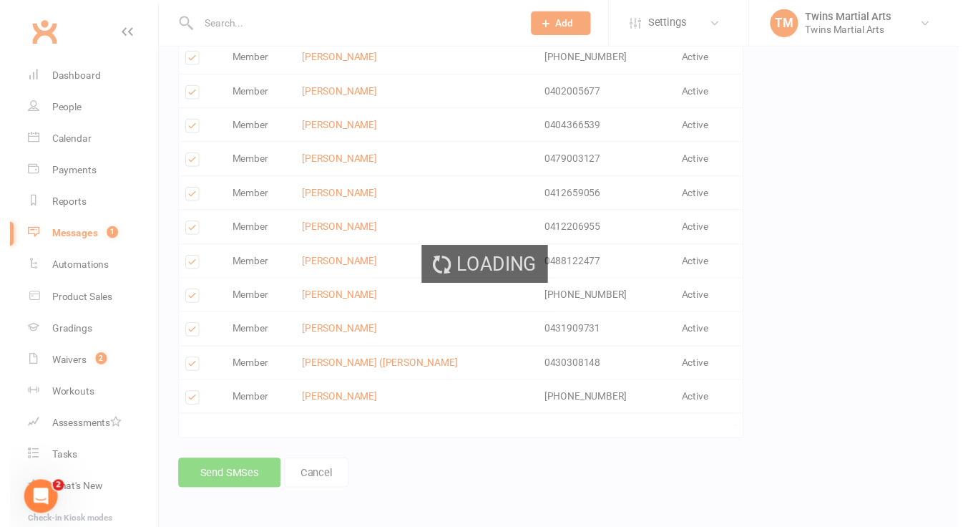
scroll to position [348, 0]
